Goal: Task Accomplishment & Management: Manage account settings

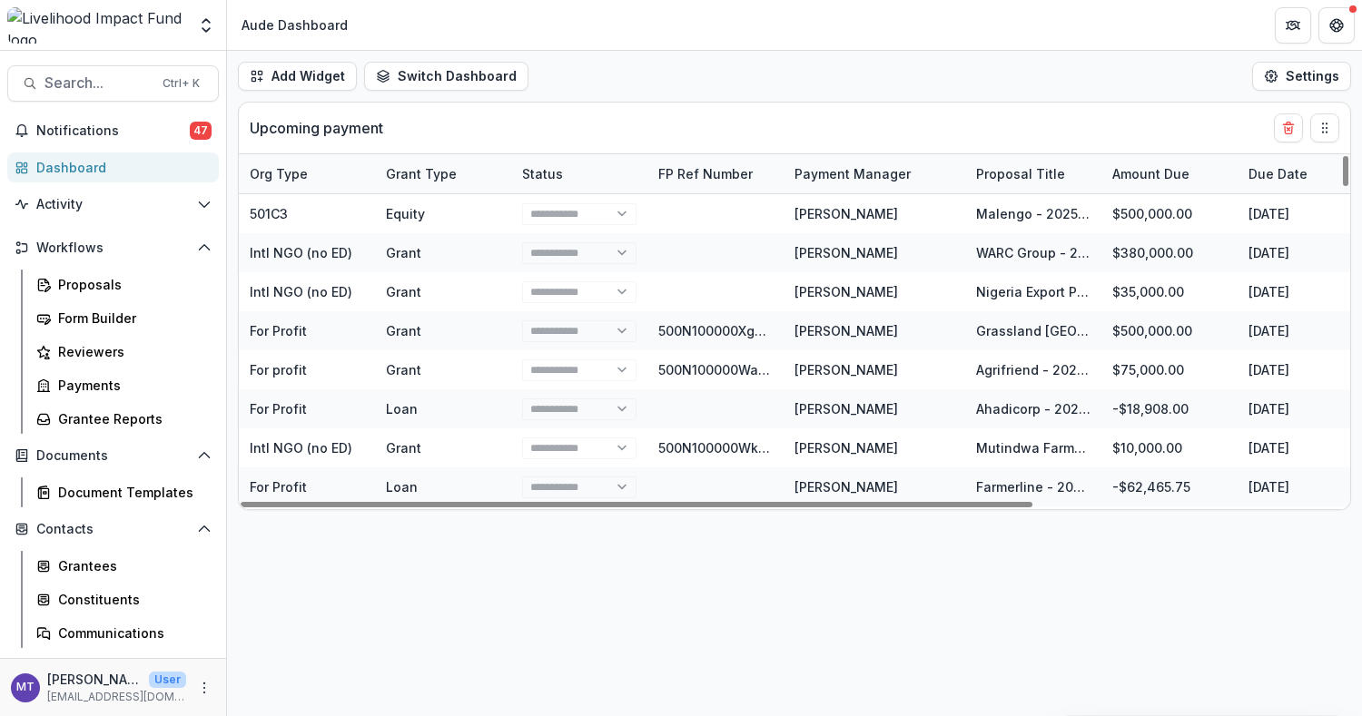
select select "******"
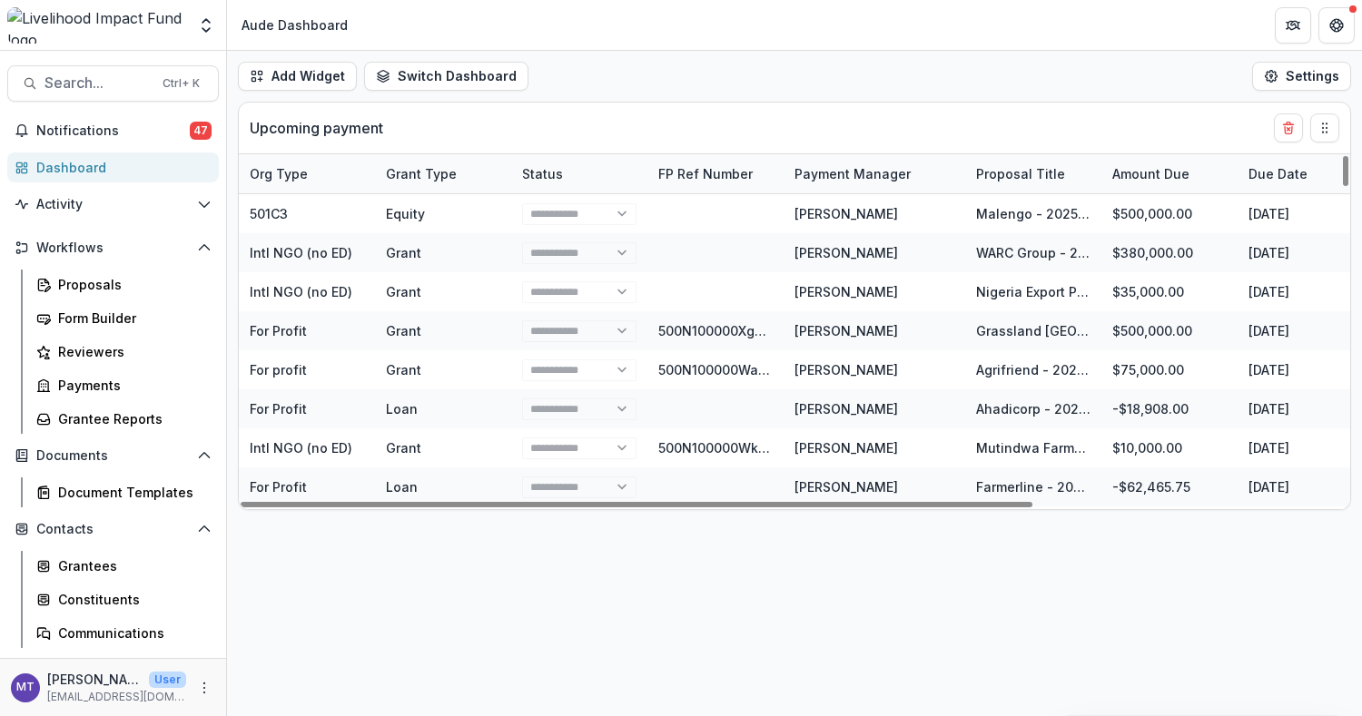
select select "******"
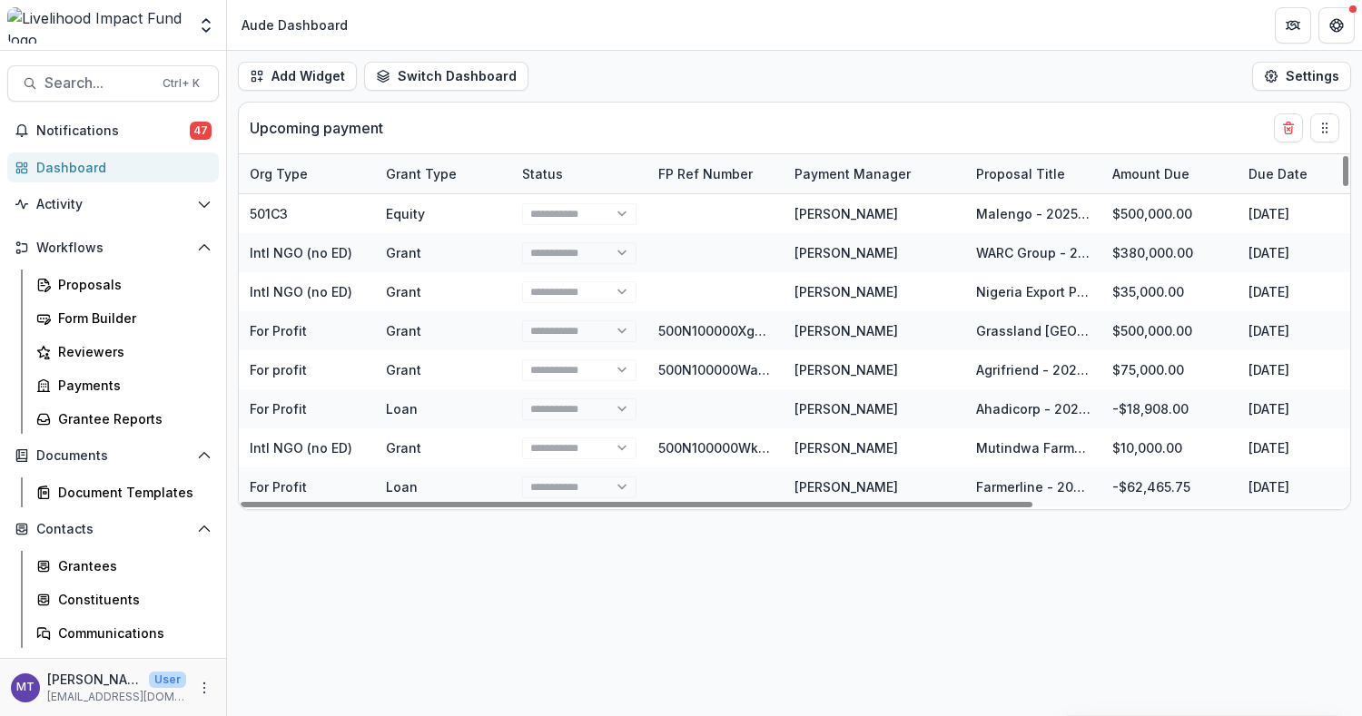
select select "******"
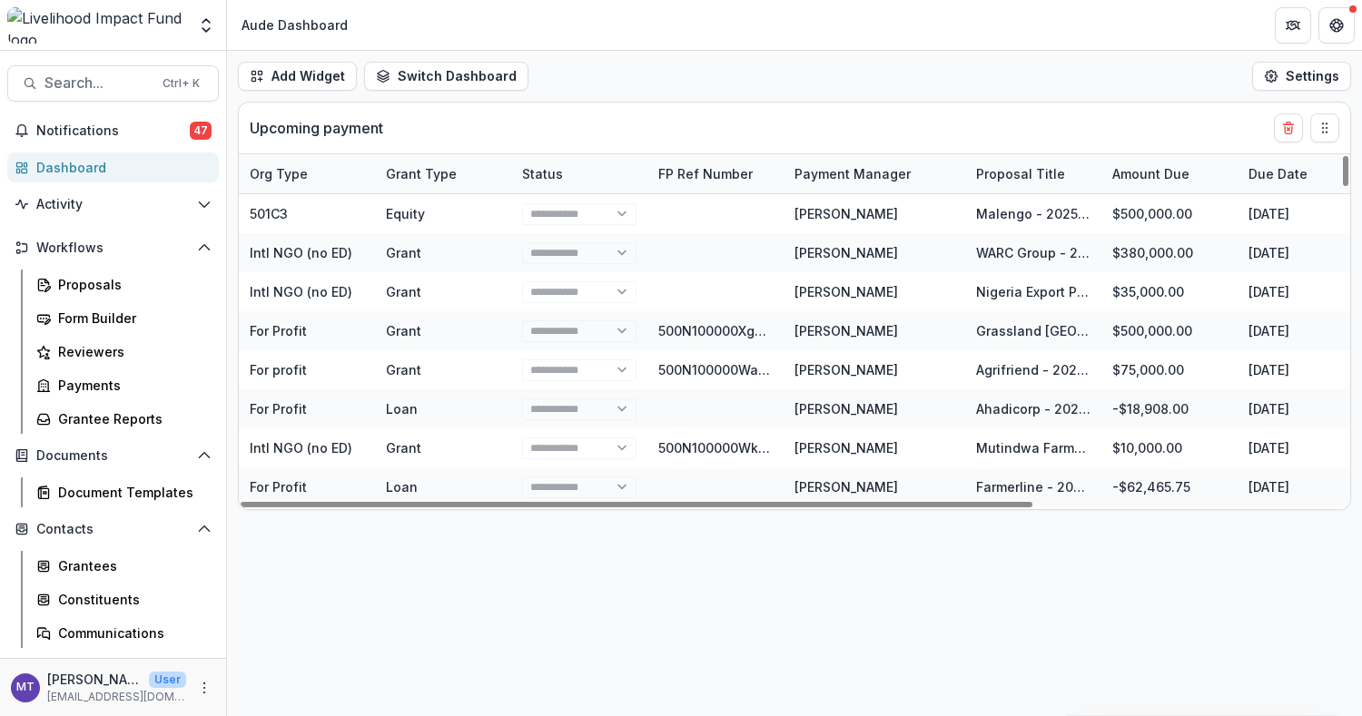
select select "******"
